Goal: Information Seeking & Learning: Learn about a topic

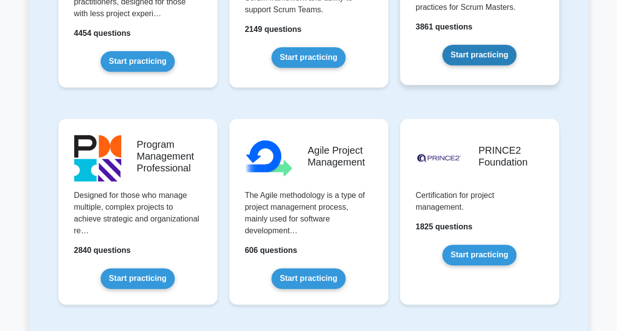
scroll to position [589, 0]
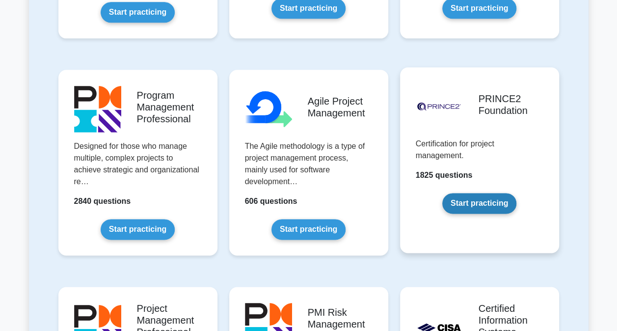
click at [480, 206] on link "Start practicing" at bounding box center [480, 203] width 74 height 21
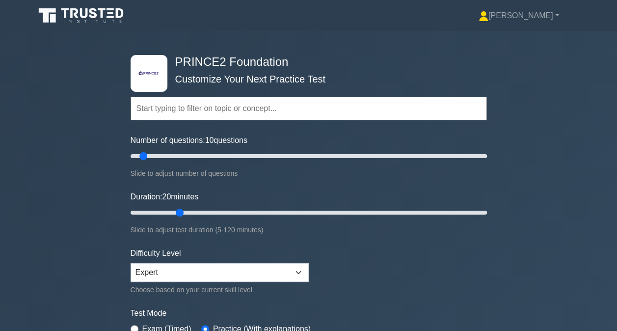
drag, startPoint x: 147, startPoint y: 209, endPoint x: 175, endPoint y: 209, distance: 28.0
type input "20"
click at [175, 209] on input "Duration: 20 minutes" at bounding box center [309, 213] width 357 height 12
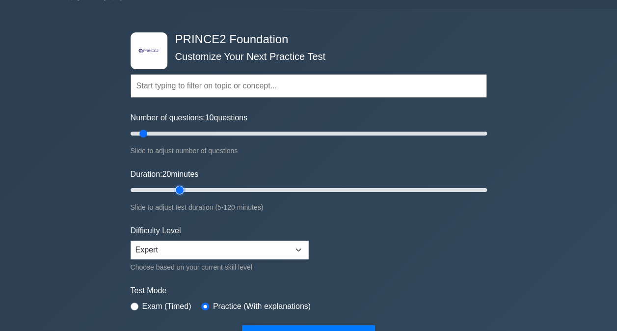
scroll to position [147, 0]
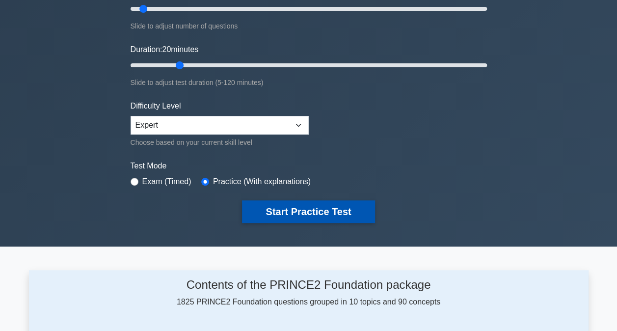
click at [291, 202] on button "Start Practice Test" at bounding box center [308, 211] width 133 height 23
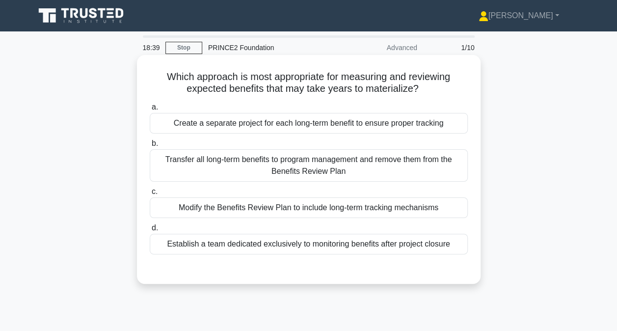
click at [329, 122] on div "Create a separate project for each long-term benefit to ensure proper tracking" at bounding box center [309, 123] width 318 height 21
click at [150, 111] on input "a. Create a separate project for each long-term benefit to ensure proper tracki…" at bounding box center [150, 107] width 0 height 6
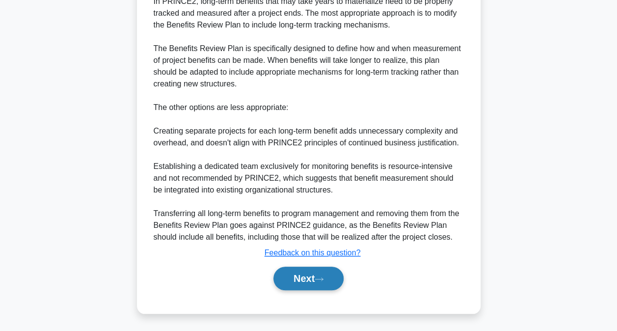
click at [317, 283] on button "Next" at bounding box center [309, 279] width 70 height 24
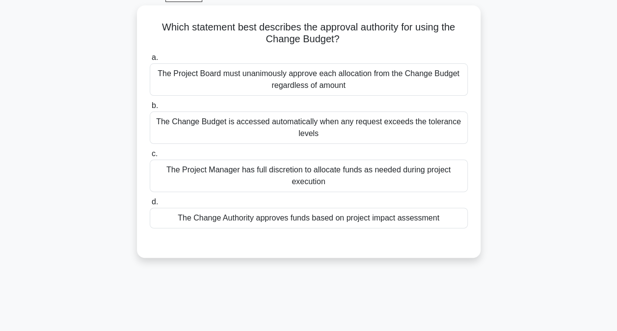
scroll to position [3, 0]
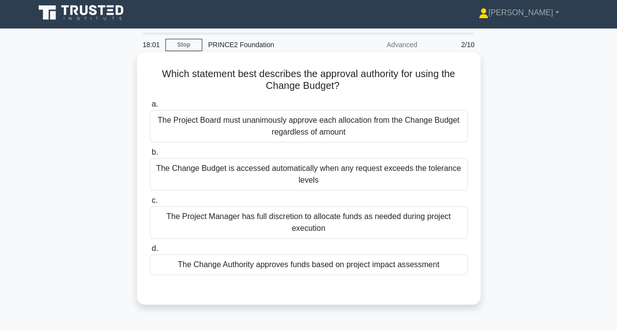
click at [316, 184] on div "The Change Budget is accessed automatically when any request exceeds the tolera…" at bounding box center [309, 174] width 318 height 32
click at [150, 156] on input "b. The Change Budget is accessed automatically when any request exceeds the tol…" at bounding box center [150, 152] width 0 height 6
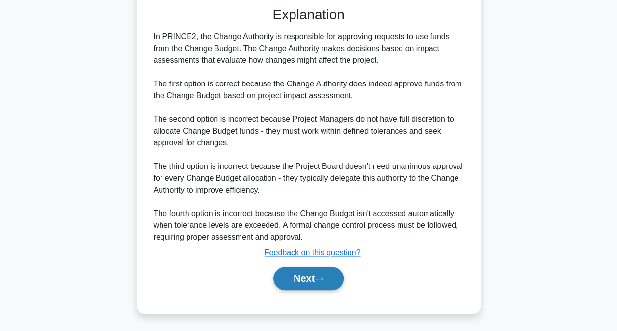
click at [305, 280] on button "Next" at bounding box center [309, 279] width 70 height 24
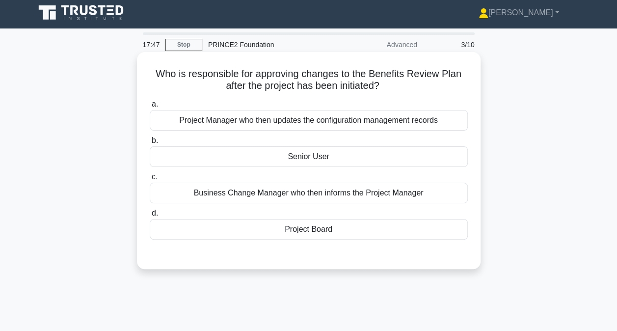
click at [300, 229] on div "Project Board" at bounding box center [309, 229] width 318 height 21
click at [150, 217] on input "d. Project Board" at bounding box center [150, 213] width 0 height 6
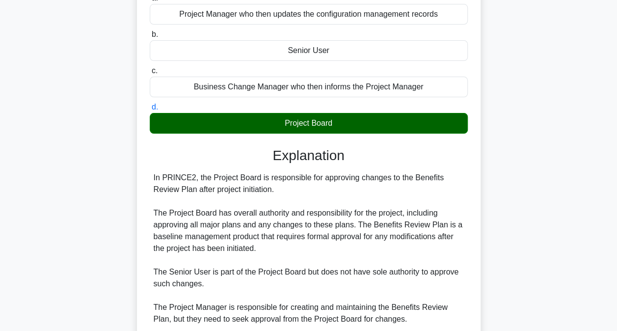
scroll to position [226, 0]
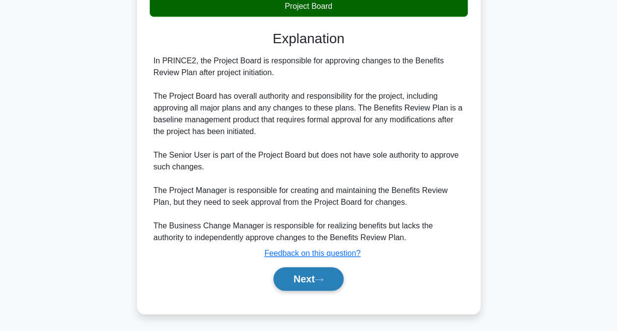
click at [308, 271] on button "Next" at bounding box center [309, 279] width 70 height 24
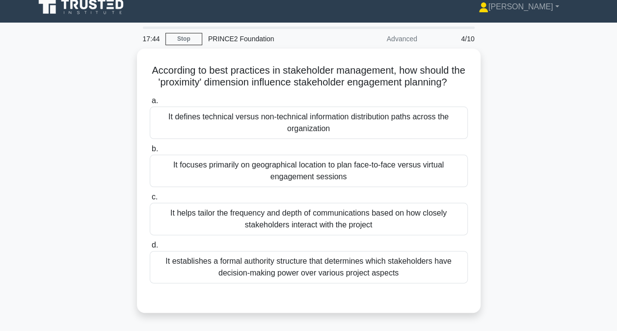
scroll to position [3, 0]
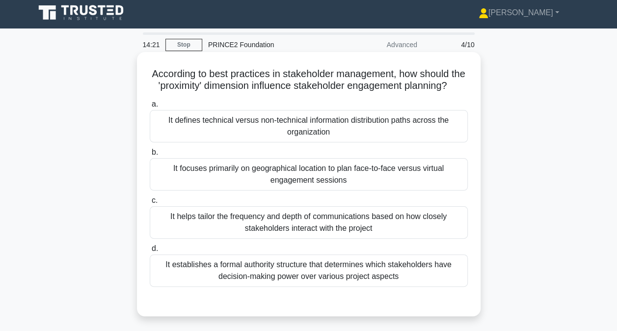
click at [376, 233] on div "It helps tailor the frequency and depth of communications based on how closely …" at bounding box center [309, 222] width 318 height 32
click at [150, 204] on input "c. It helps tailor the frequency and depth of communications based on how close…" at bounding box center [150, 200] width 0 height 6
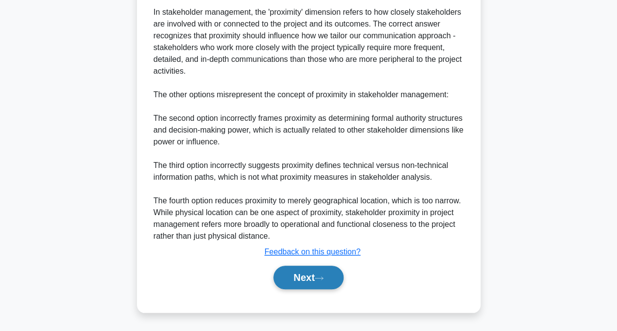
click at [321, 272] on button "Next" at bounding box center [309, 278] width 70 height 24
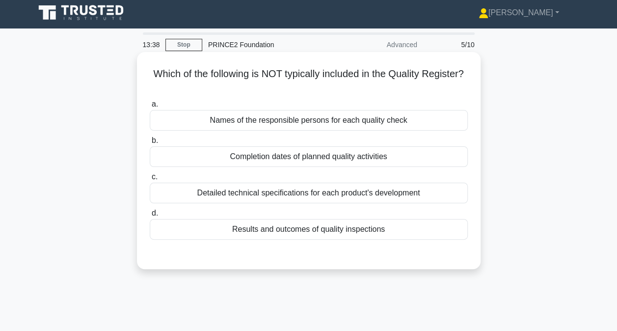
click at [282, 115] on div "Names of the responsible persons for each quality check" at bounding box center [309, 120] width 318 height 21
click at [150, 108] on input "a. Names of the responsible persons for each quality check" at bounding box center [150, 104] width 0 height 6
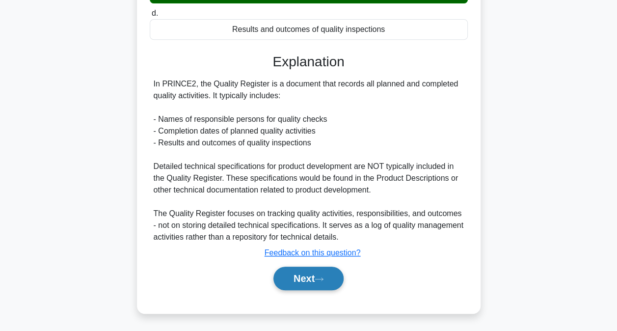
click at [325, 273] on button "Next" at bounding box center [309, 279] width 70 height 24
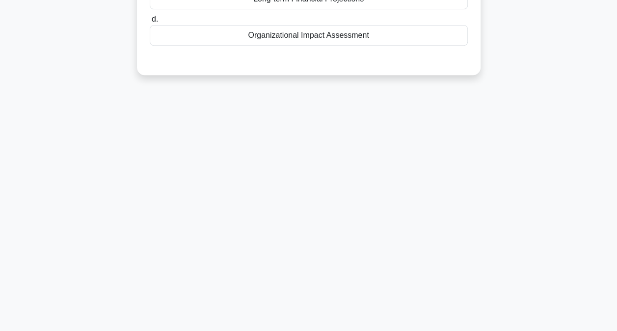
scroll to position [52, 0]
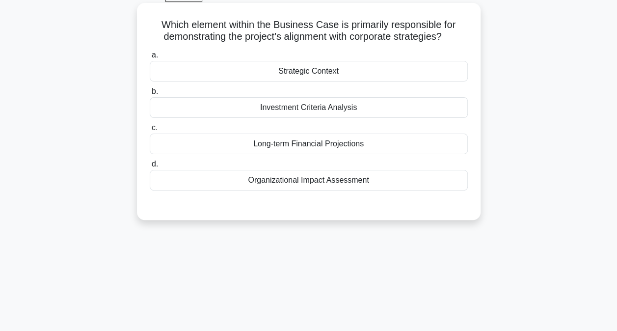
click at [323, 186] on div "Organizational Impact Assessment" at bounding box center [309, 180] width 318 height 21
click at [150, 168] on input "d. Organizational Impact Assessment" at bounding box center [150, 164] width 0 height 6
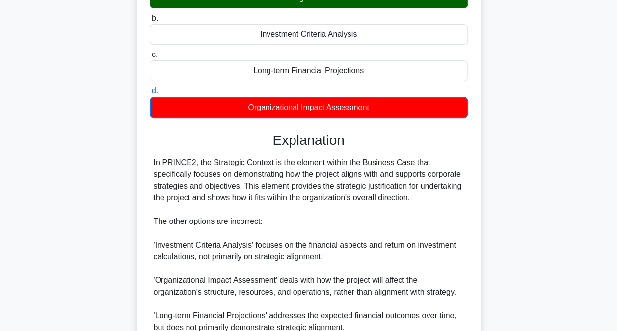
scroll to position [216, 0]
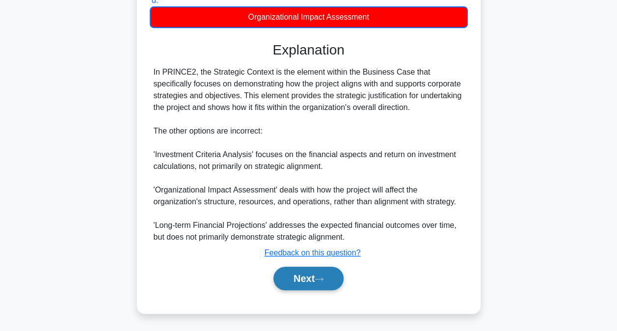
click at [337, 285] on button "Next" at bounding box center [309, 279] width 70 height 24
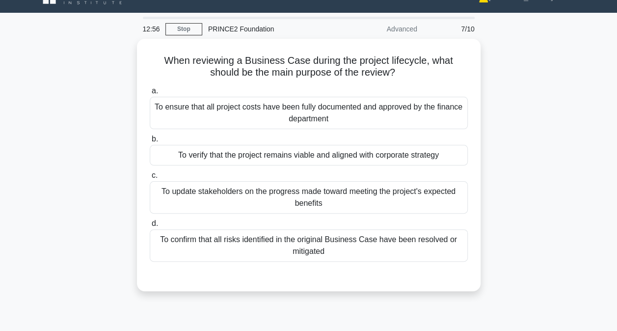
scroll to position [3, 0]
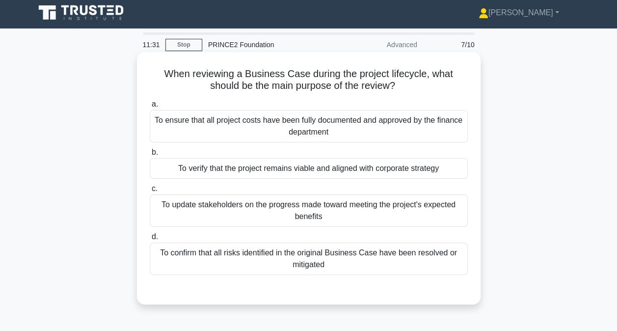
click at [293, 139] on div "To ensure that all project costs have been fully documented and approved by the…" at bounding box center [309, 126] width 318 height 32
click at [150, 108] on input "a. To ensure that all project costs have been fully documented and approved by …" at bounding box center [150, 104] width 0 height 6
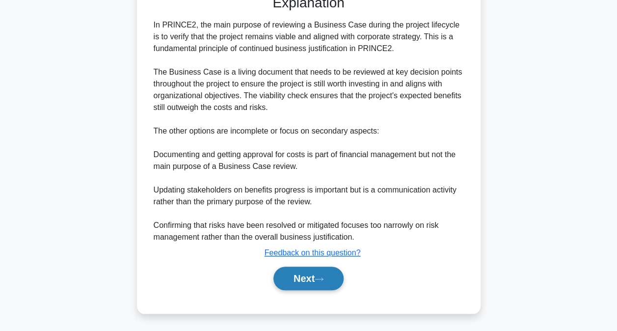
click at [309, 281] on button "Next" at bounding box center [309, 279] width 70 height 24
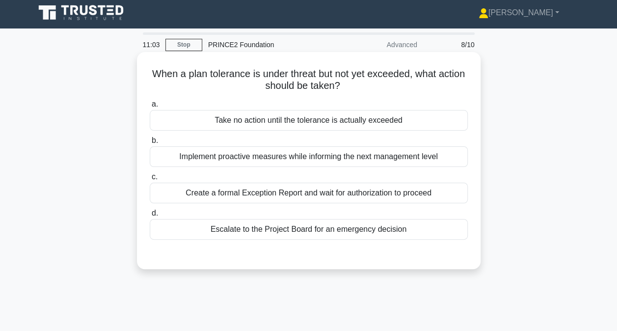
click at [317, 193] on div "Create a formal Exception Report and wait for authorization to proceed" at bounding box center [309, 193] width 318 height 21
click at [150, 180] on input "c. Create a formal Exception Report and wait for authorization to proceed" at bounding box center [150, 177] width 0 height 6
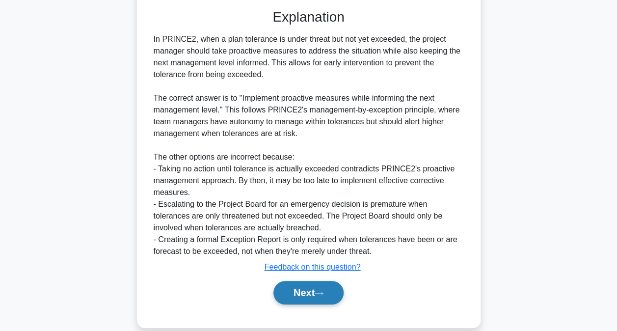
click at [309, 299] on button "Next" at bounding box center [309, 293] width 70 height 24
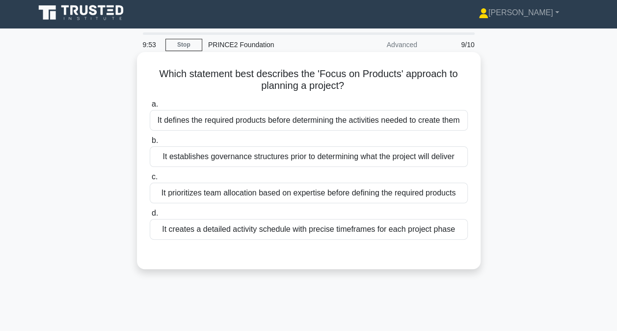
click at [297, 167] on div "It establishes governance structures prior to determining what the project will…" at bounding box center [309, 156] width 318 height 21
click at [150, 144] on input "b. It establishes governance structures prior to determining what the project w…" at bounding box center [150, 141] width 0 height 6
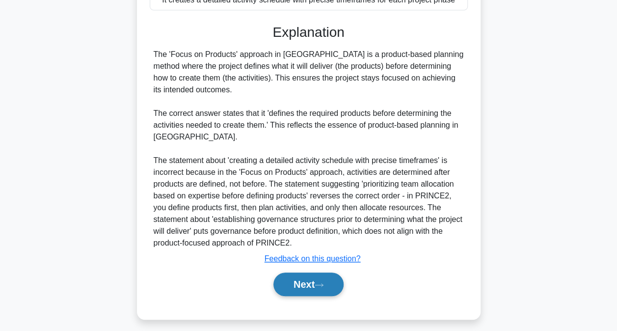
scroll to position [249, 0]
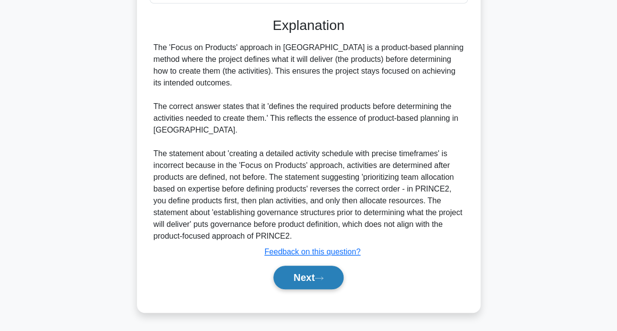
click at [298, 282] on button "Next" at bounding box center [309, 278] width 70 height 24
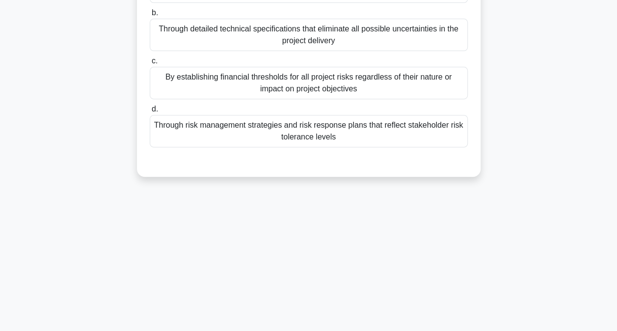
scroll to position [52, 0]
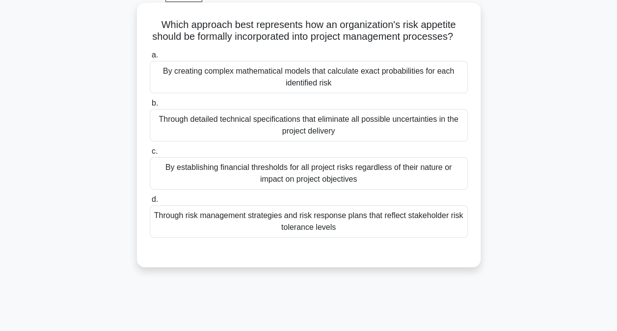
click at [359, 93] on div "By creating complex mathematical models that calculate exact probabilities for …" at bounding box center [309, 77] width 318 height 32
click at [150, 58] on input "a. By creating complex mathematical models that calculate exact probabilities f…" at bounding box center [150, 55] width 0 height 6
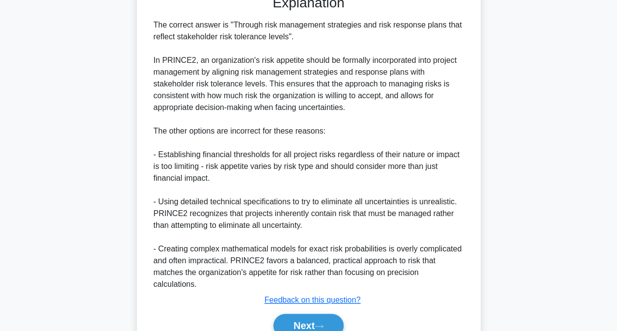
scroll to position [357, 0]
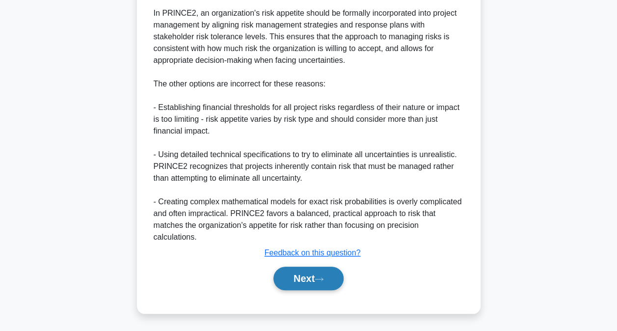
click at [321, 280] on icon at bounding box center [319, 279] width 9 height 5
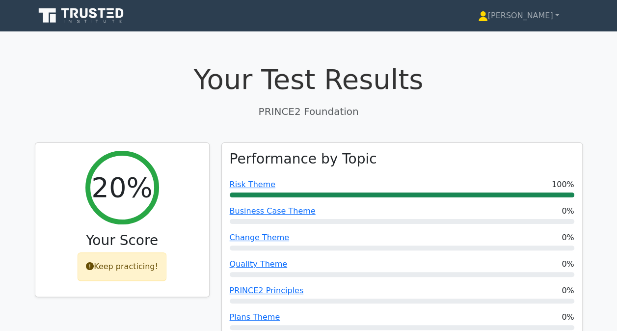
click at [85, 11] on icon at bounding box center [82, 15] width 94 height 19
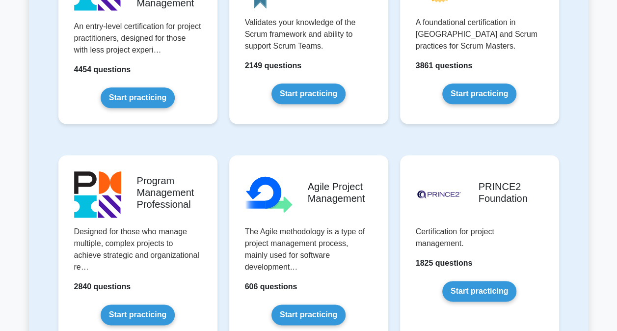
scroll to position [589, 0]
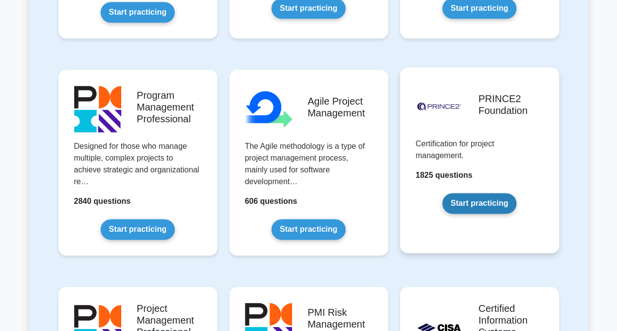
click at [465, 204] on link "Start practicing" at bounding box center [480, 203] width 74 height 21
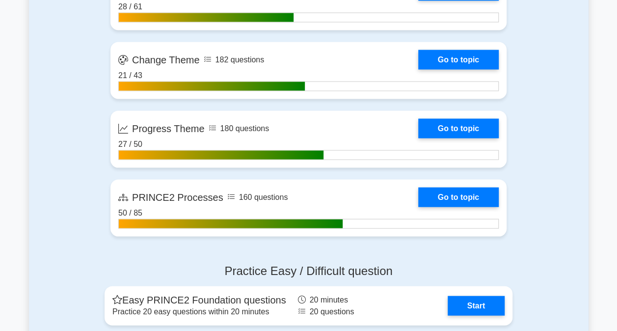
scroll to position [933, 0]
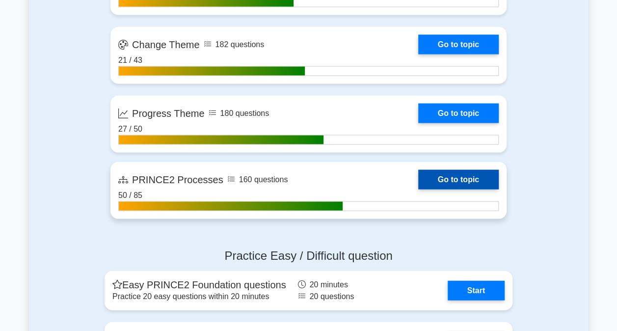
click at [419, 181] on link "Go to topic" at bounding box center [459, 180] width 81 height 20
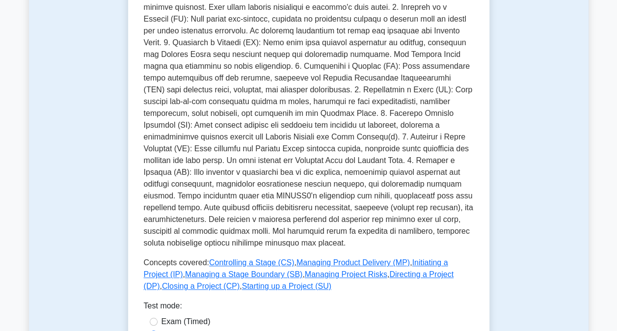
scroll to position [393, 0]
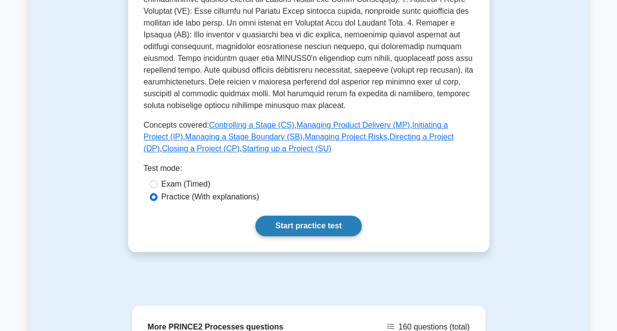
click at [324, 216] on link "Start practice test" at bounding box center [308, 226] width 107 height 21
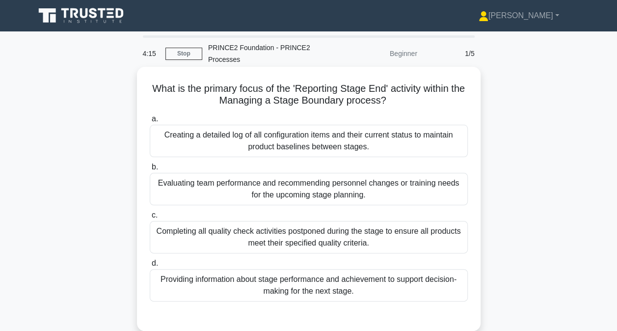
click at [333, 231] on div "Completing all quality check activities postponed during the stage to ensure al…" at bounding box center [309, 237] width 318 height 32
click at [150, 219] on input "c. Completing all quality check activities postponed during the stage to ensure…" at bounding box center [150, 215] width 0 height 6
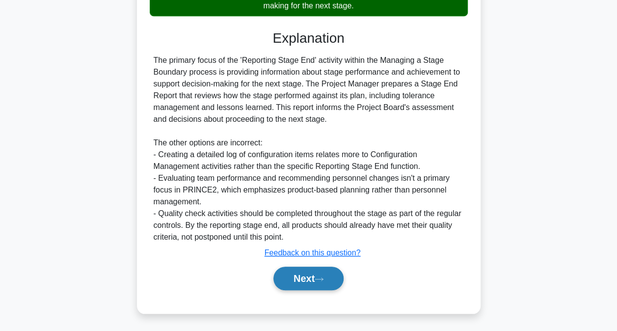
click at [315, 279] on button "Next" at bounding box center [309, 279] width 70 height 24
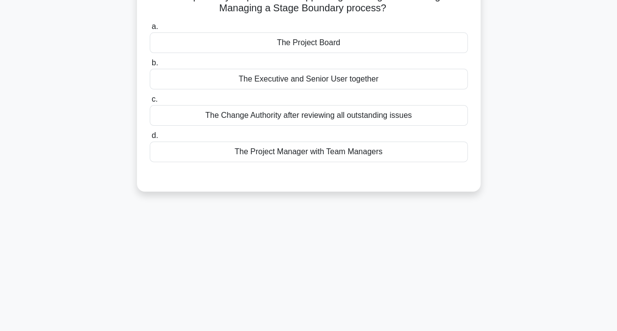
scroll to position [52, 0]
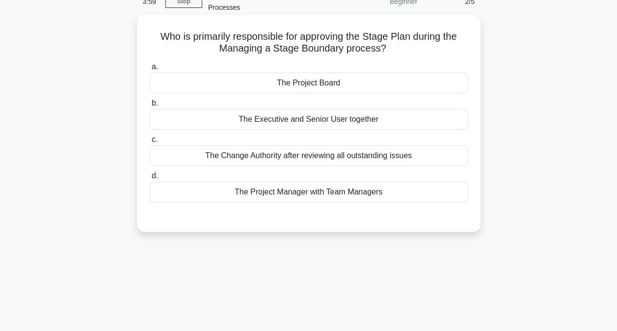
click at [332, 84] on div "The Project Board" at bounding box center [309, 83] width 318 height 21
click at [150, 70] on input "a. The Project Board" at bounding box center [150, 67] width 0 height 6
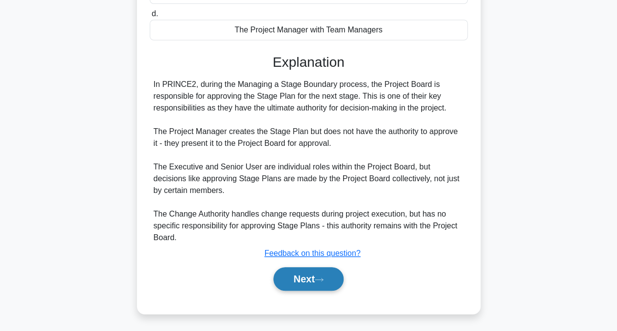
click at [323, 282] on button "Next" at bounding box center [309, 279] width 70 height 24
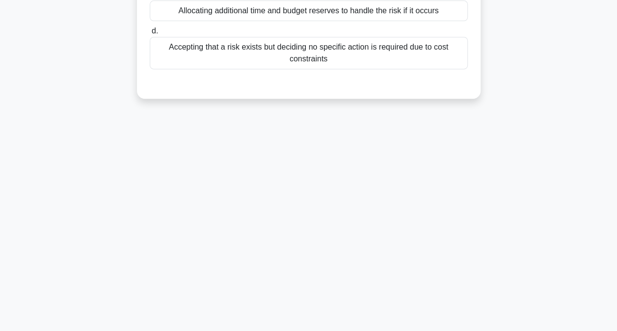
scroll to position [3, 0]
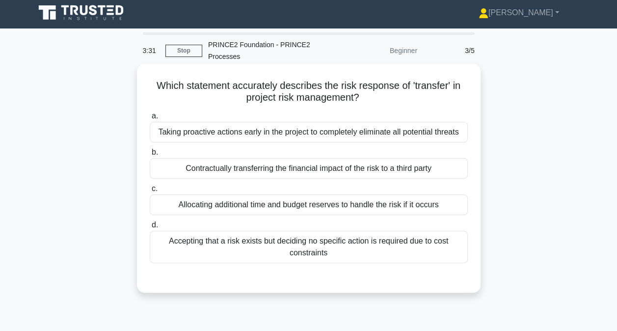
click at [326, 252] on div "Accepting that a risk exists but deciding no specific action is required due to…" at bounding box center [309, 247] width 318 height 32
click at [150, 228] on input "d. Accepting that a risk exists but deciding no specific action is required due…" at bounding box center [150, 225] width 0 height 6
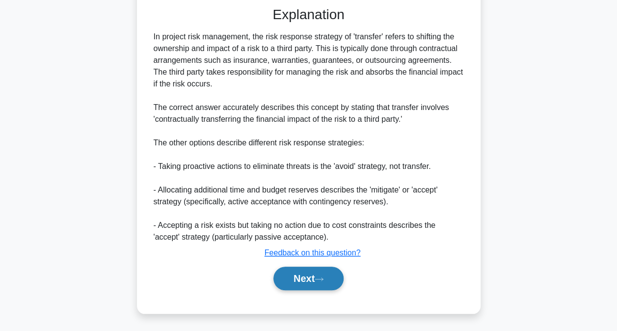
click at [320, 268] on button "Next" at bounding box center [309, 279] width 70 height 24
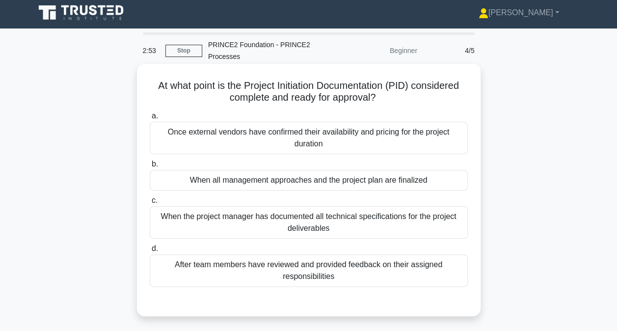
click at [361, 188] on div "When all management approaches and the project plan are finalized" at bounding box center [309, 180] width 318 height 21
click at [150, 168] on input "b. When all management approaches and the project plan are finalized" at bounding box center [150, 164] width 0 height 6
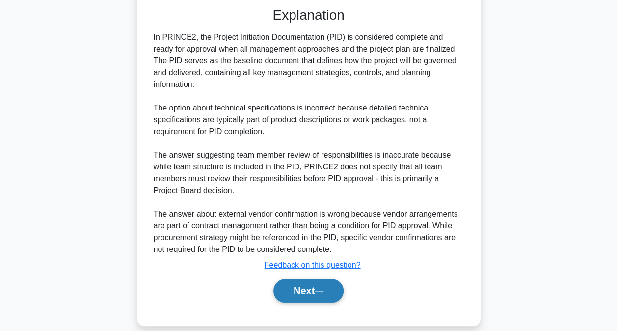
click at [335, 279] on button "Next" at bounding box center [309, 291] width 70 height 24
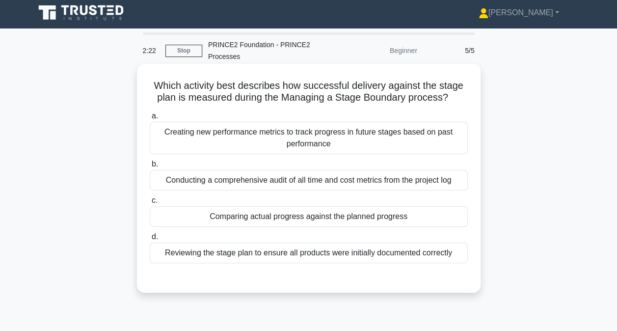
drag, startPoint x: 329, startPoint y: 234, endPoint x: 335, endPoint y: 193, distance: 41.3
drag, startPoint x: 335, startPoint y: 193, endPoint x: 312, endPoint y: 175, distance: 29.0
click at [313, 176] on div "Conducting a comprehensive audit of all time and cost metrics from the project …" at bounding box center [309, 180] width 318 height 21
click at [150, 168] on input "b. Conducting a comprehensive audit of all time and cost metrics from the proje…" at bounding box center [150, 164] width 0 height 6
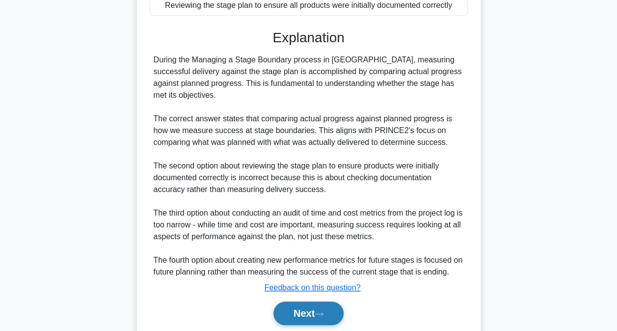
scroll to position [286, 0]
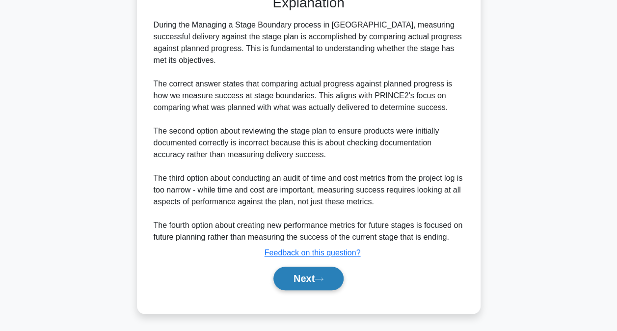
click at [324, 281] on icon at bounding box center [319, 279] width 9 height 5
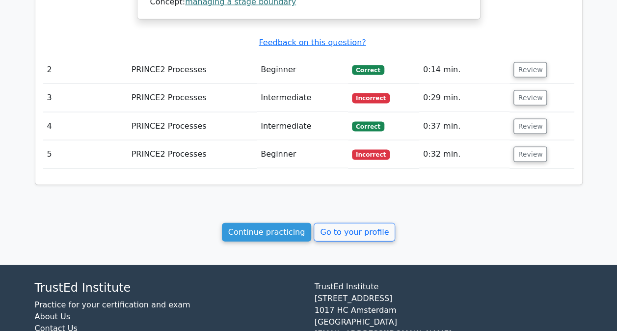
scroll to position [1019, 0]
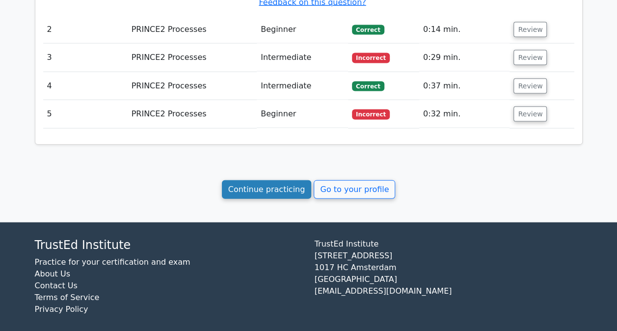
click at [283, 181] on link "Continue practicing" at bounding box center [267, 189] width 90 height 19
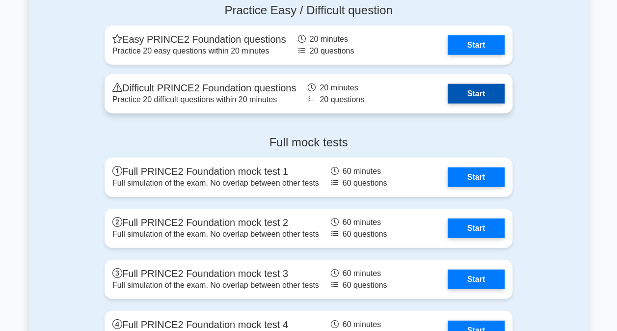
scroll to position [982, 0]
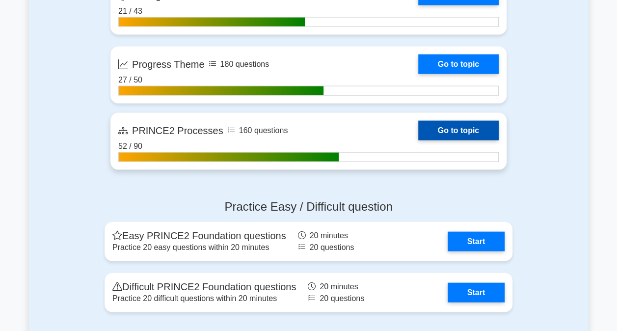
click at [419, 121] on link "Go to topic" at bounding box center [459, 131] width 81 height 20
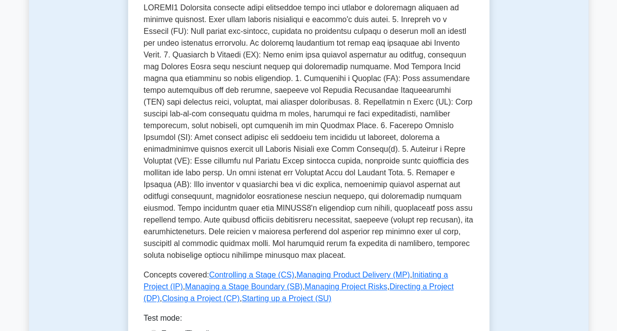
scroll to position [442, 0]
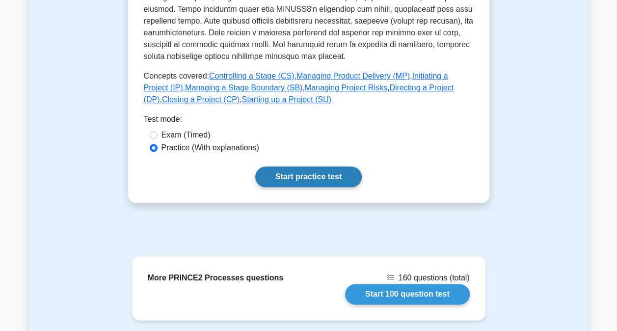
click at [283, 167] on link "Start practice test" at bounding box center [308, 177] width 107 height 21
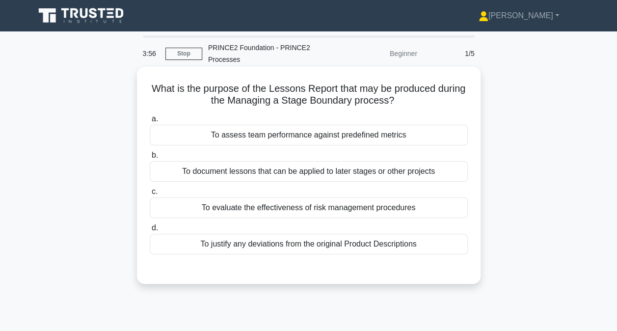
click at [377, 175] on div "To document lessons that can be applied to later stages or other projects" at bounding box center [309, 171] width 318 height 21
click at [150, 159] on input "b. To document lessons that can be applied to later stages or other projects" at bounding box center [150, 155] width 0 height 6
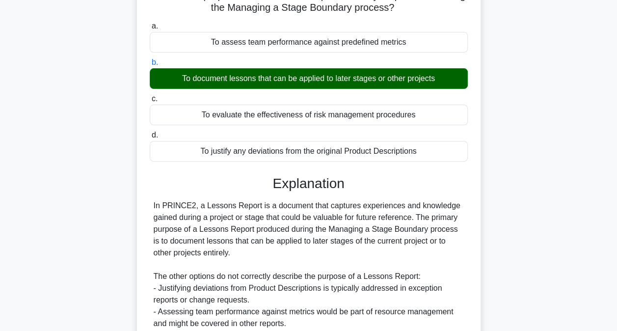
scroll to position [196, 0]
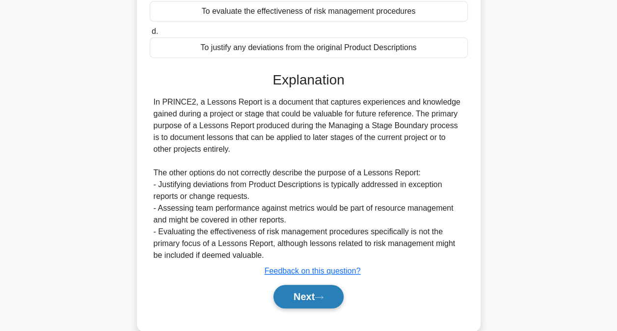
click at [321, 291] on button "Next" at bounding box center [309, 297] width 70 height 24
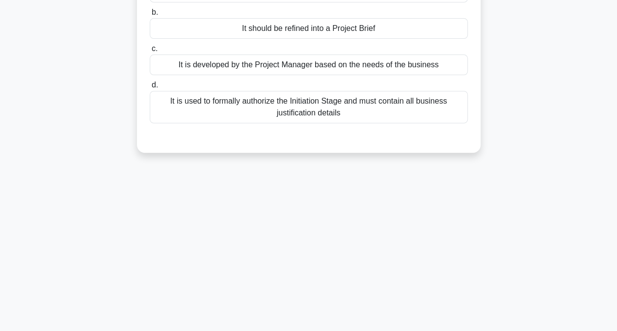
scroll to position [49, 0]
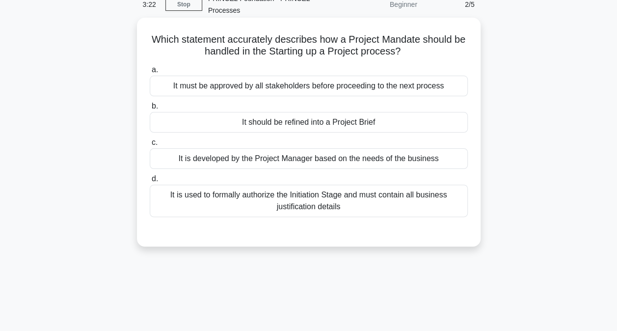
click at [313, 162] on div "It is developed by the Project Manager based on the needs of the business" at bounding box center [309, 158] width 318 height 21
click at [150, 146] on input "c. It is developed by the Project Manager based on the needs of the business" at bounding box center [150, 143] width 0 height 6
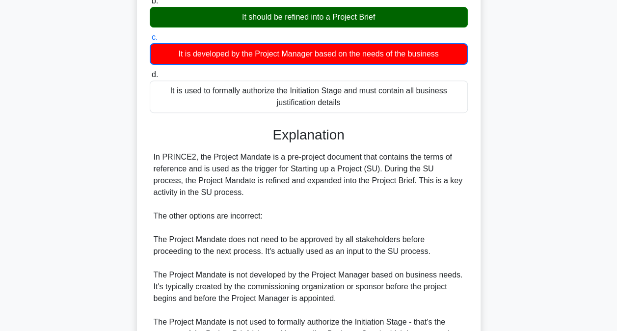
scroll to position [263, 0]
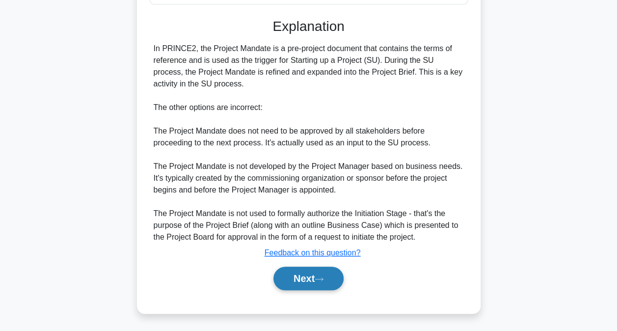
click at [286, 278] on button "Next" at bounding box center [309, 279] width 70 height 24
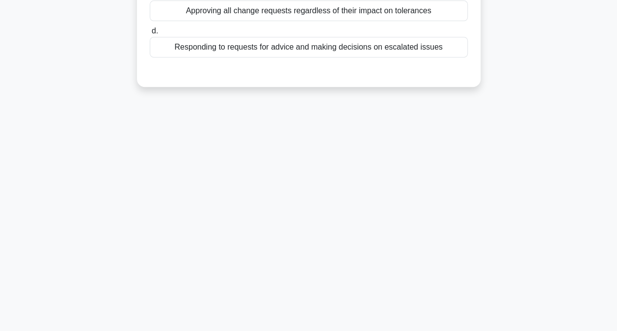
scroll to position [52, 0]
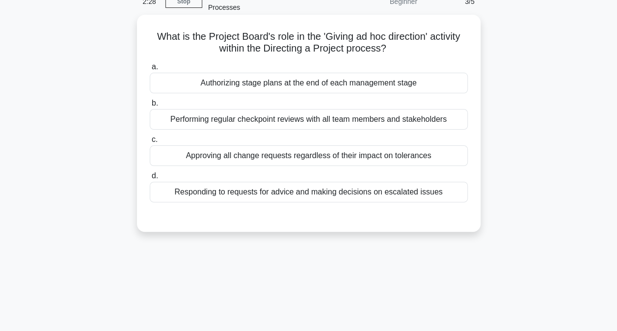
click at [356, 79] on div "Authorizing stage plans at the end of each management stage" at bounding box center [309, 83] width 318 height 21
click at [150, 70] on input "a. Authorizing stage plans at the end of each management stage" at bounding box center [150, 67] width 0 height 6
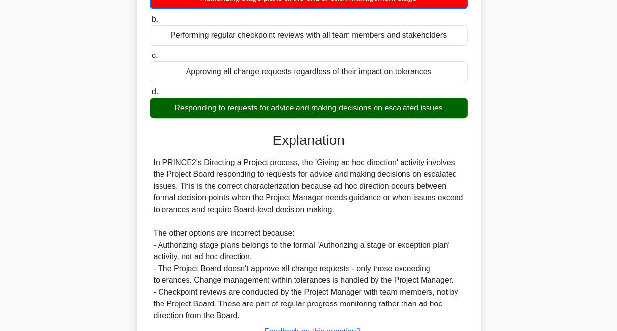
scroll to position [216, 0]
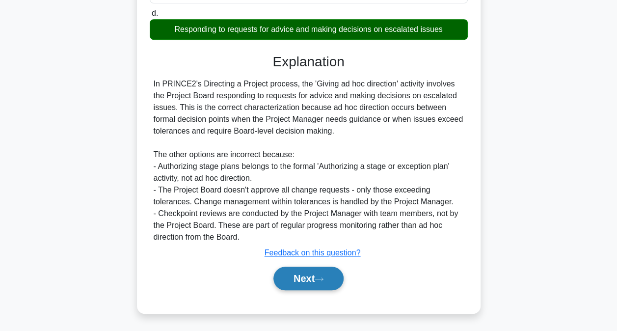
click at [323, 277] on icon at bounding box center [319, 279] width 9 height 5
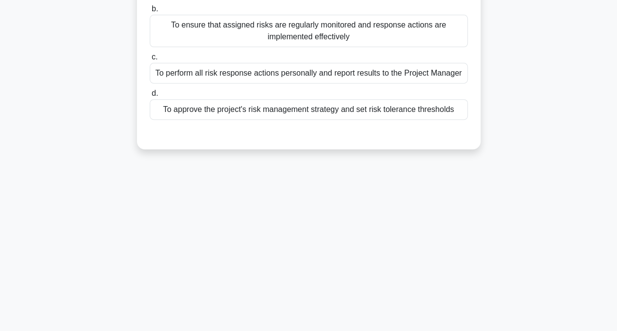
scroll to position [52, 0]
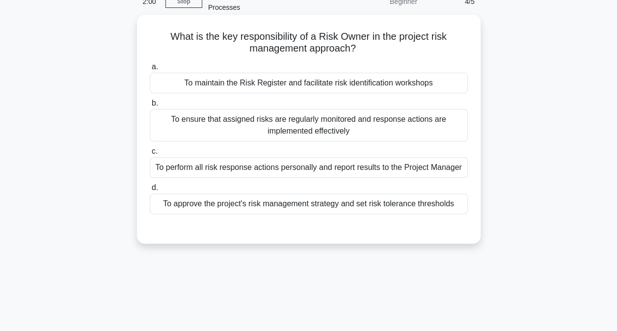
click at [275, 127] on div "To ensure that assigned risks are regularly monitored and response actions are …" at bounding box center [309, 125] width 318 height 32
click at [150, 107] on input "b. To ensure that assigned risks are regularly monitored and response actions a…" at bounding box center [150, 103] width 0 height 6
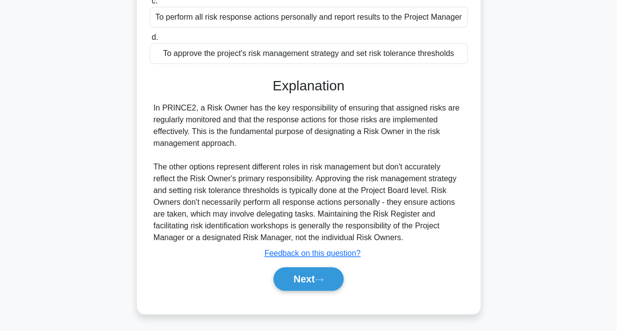
scroll to position [202, 0]
click at [312, 292] on div "Next" at bounding box center [309, 278] width 318 height 31
click at [311, 277] on button "Next" at bounding box center [309, 279] width 70 height 24
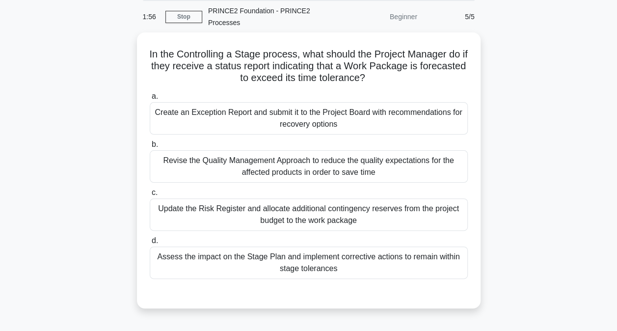
scroll to position [52, 0]
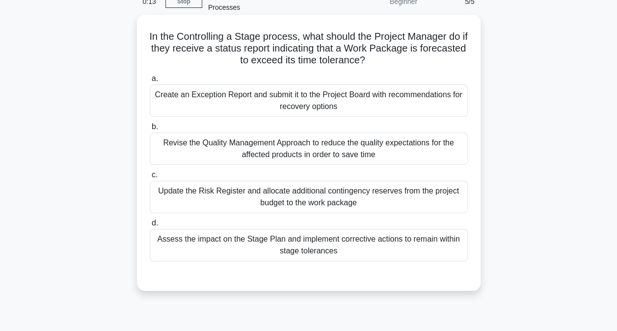
click at [314, 199] on div "Update the Risk Register and allocate additional contingency reserves from the …" at bounding box center [309, 197] width 318 height 32
click at [150, 178] on input "c. Update the Risk Register and allocate additional contingency reserves from t…" at bounding box center [150, 175] width 0 height 6
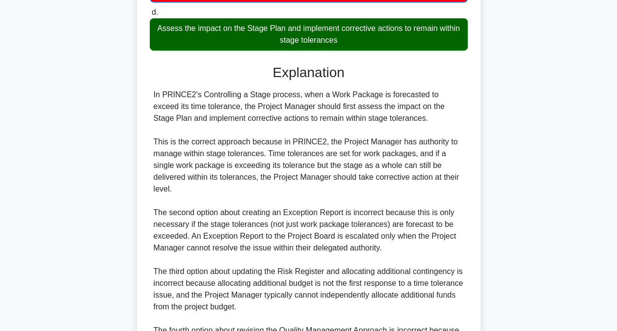
scroll to position [381, 0]
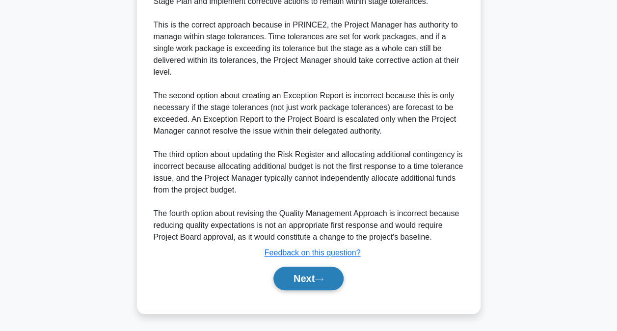
click at [314, 273] on button "Next" at bounding box center [309, 279] width 70 height 24
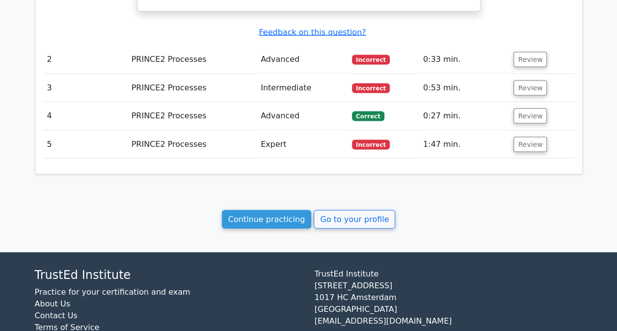
scroll to position [933, 0]
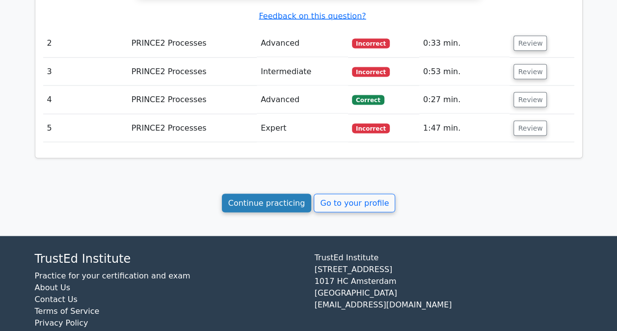
click at [264, 212] on link "Continue practicing" at bounding box center [267, 203] width 90 height 19
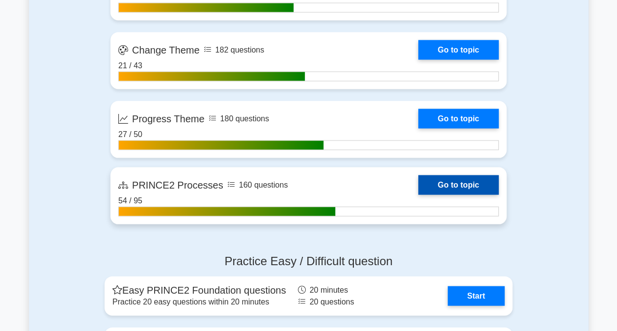
scroll to position [982, 0]
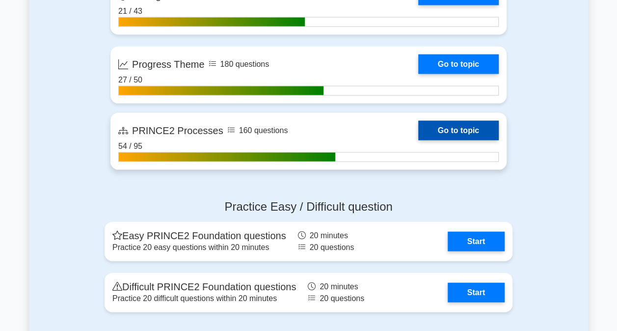
click at [419, 136] on link "Go to topic" at bounding box center [459, 131] width 81 height 20
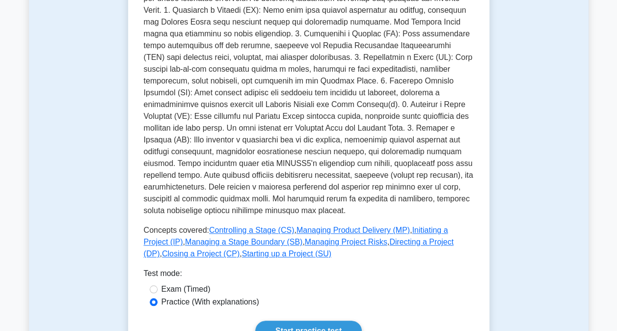
scroll to position [393, 0]
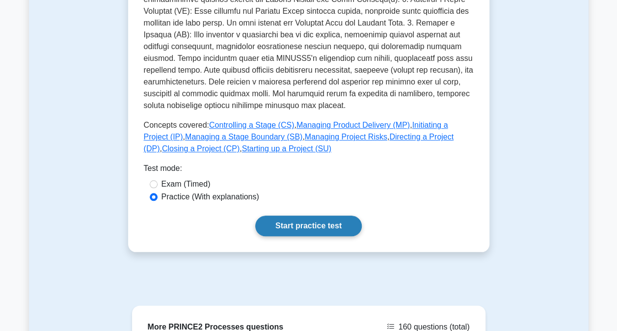
click at [321, 216] on link "Start practice test" at bounding box center [308, 226] width 107 height 21
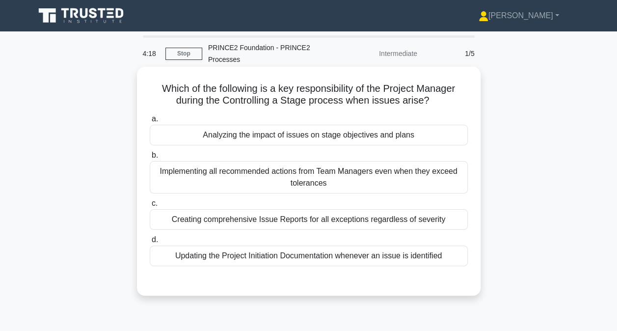
click at [366, 256] on div "Updating the Project Initiation Documentation whenever an issue is identified" at bounding box center [309, 256] width 318 height 21
click at [150, 243] on input "d. Updating the Project Initiation Documentation whenever an issue is identified" at bounding box center [150, 240] width 0 height 6
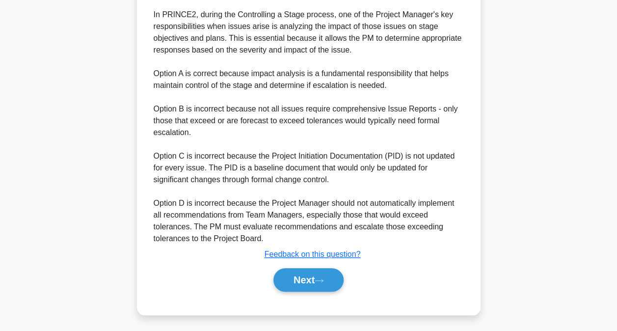
scroll to position [298, 0]
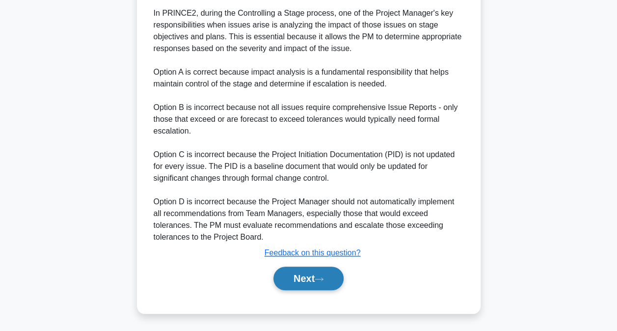
click at [315, 279] on button "Next" at bounding box center [309, 279] width 70 height 24
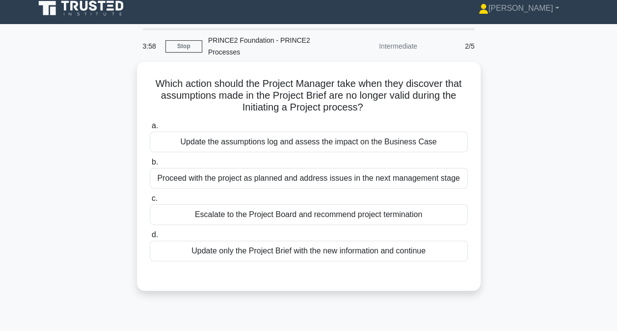
scroll to position [3, 0]
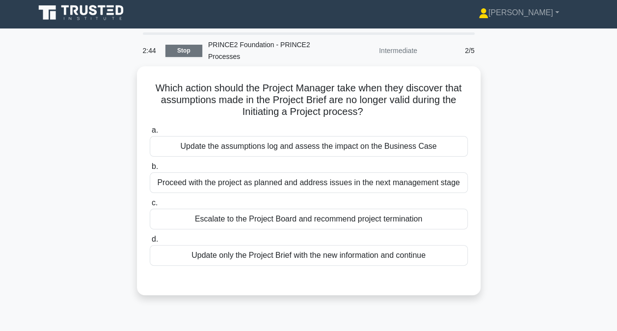
click at [186, 50] on link "Stop" at bounding box center [184, 51] width 37 height 12
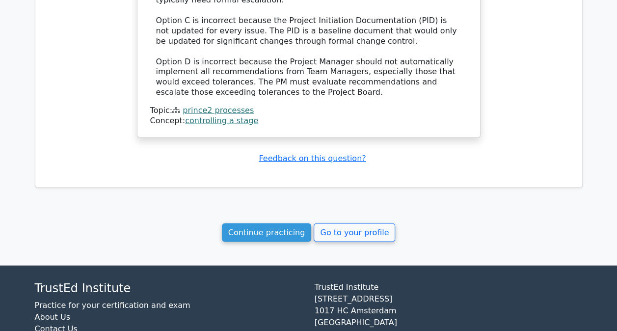
scroll to position [917, 0]
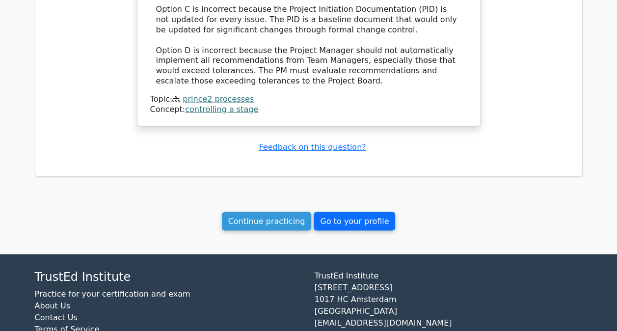
click at [314, 212] on link "Go to your profile" at bounding box center [355, 221] width 82 height 19
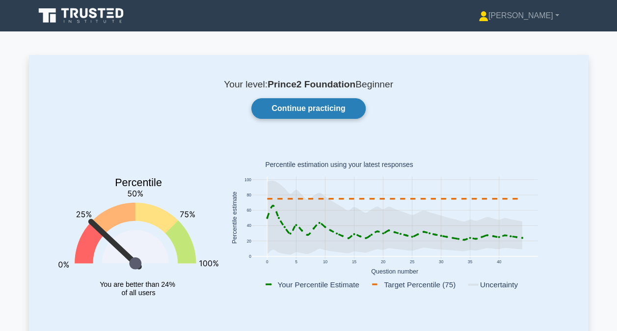
click at [288, 107] on link "Continue practicing" at bounding box center [309, 108] width 114 height 21
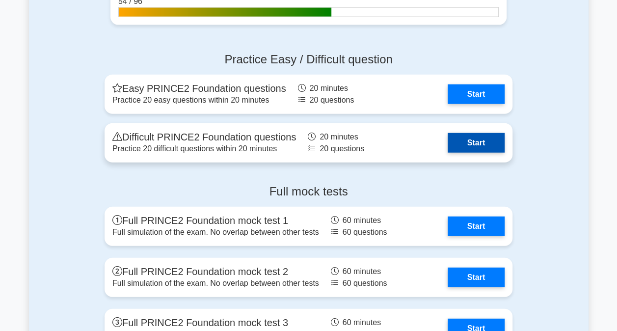
scroll to position [982, 0]
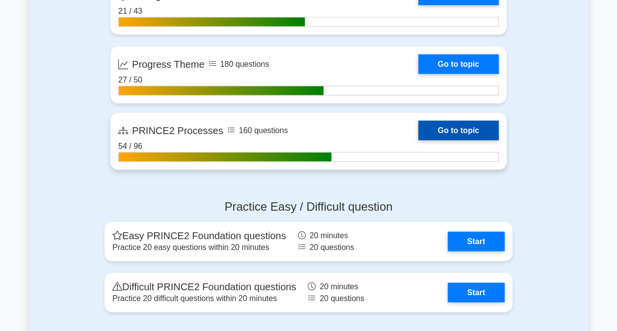
click at [419, 134] on link "Go to topic" at bounding box center [459, 131] width 81 height 20
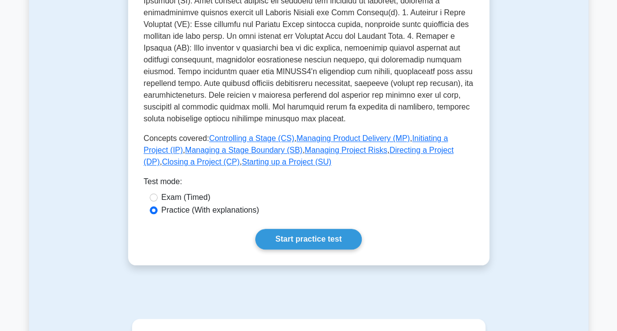
scroll to position [393, 0]
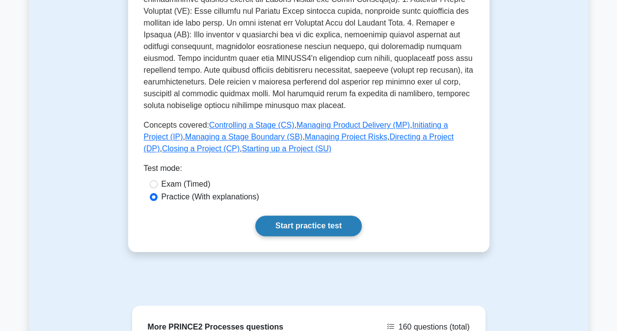
click at [331, 220] on link "Start practice test" at bounding box center [308, 226] width 107 height 21
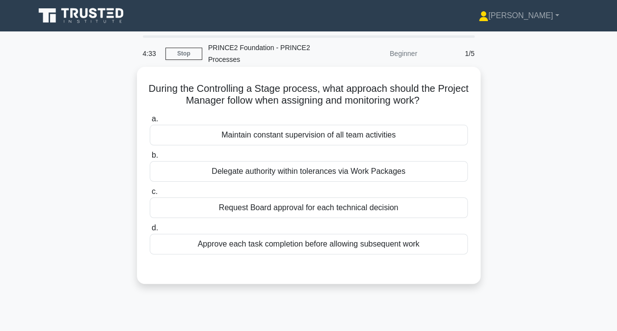
click at [391, 132] on div "Maintain constant supervision of all team activities" at bounding box center [309, 135] width 318 height 21
click at [150, 122] on input "a. Maintain constant supervision of all team activities" at bounding box center [150, 119] width 0 height 6
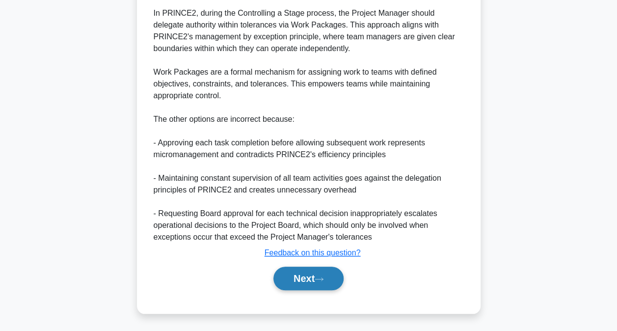
click at [333, 271] on button "Next" at bounding box center [309, 279] width 70 height 24
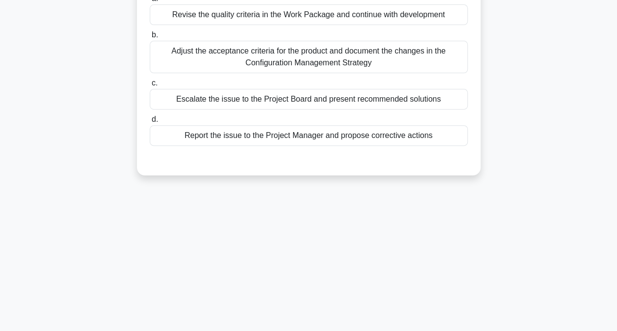
scroll to position [52, 0]
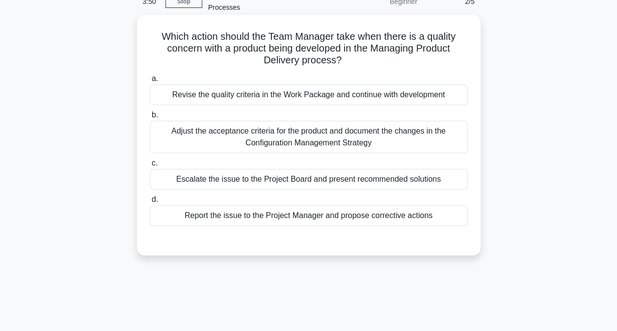
click at [329, 184] on div "Escalate the issue to the Project Board and present recommended solutions" at bounding box center [309, 179] width 318 height 21
click at [327, 182] on div "Escalate the issue to the Project Board and present recommended solutions" at bounding box center [309, 179] width 318 height 21
click at [150, 167] on input "c. Escalate the issue to the Project Board and present recommended solutions" at bounding box center [150, 163] width 0 height 6
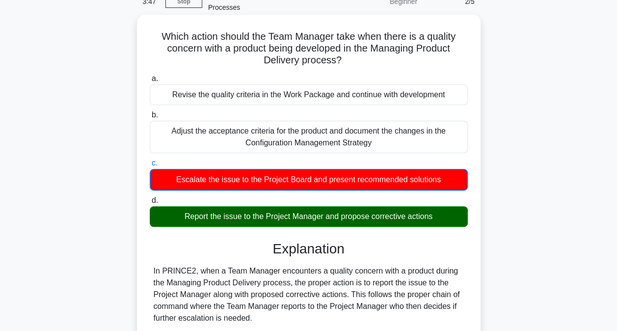
scroll to position [0, 0]
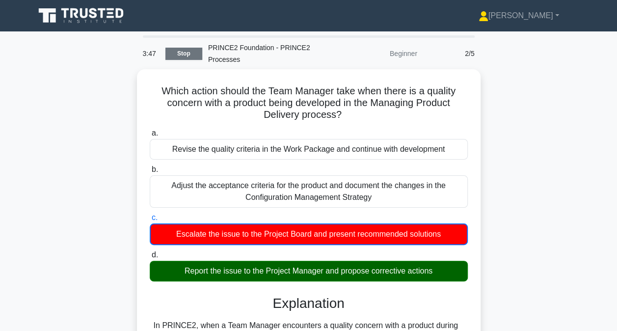
click at [176, 52] on link "Stop" at bounding box center [184, 54] width 37 height 12
